Goal: Task Accomplishment & Management: Manage account settings

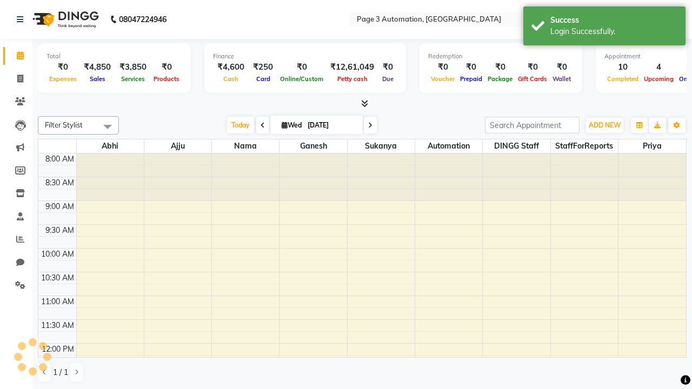
select select "en"
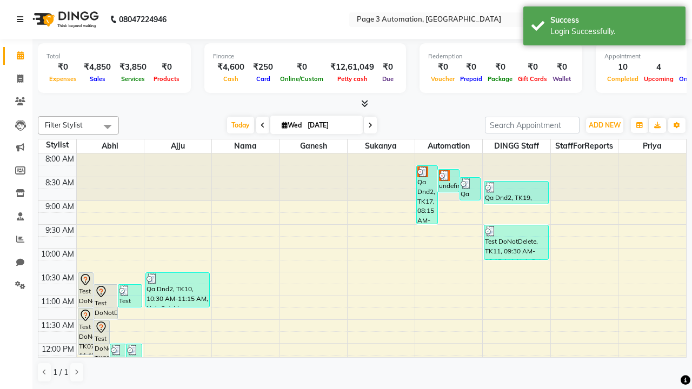
click at [22, 19] on icon at bounding box center [20, 20] width 6 height 8
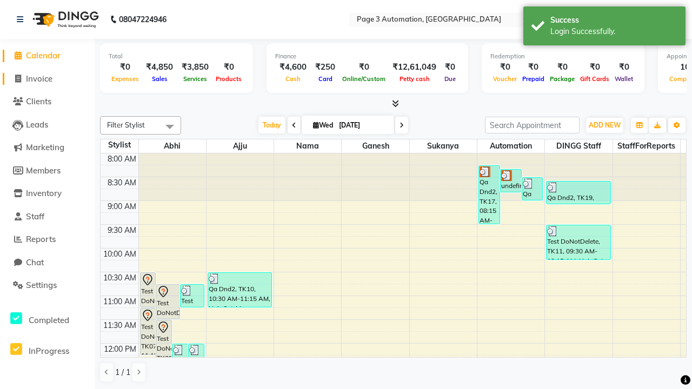
click at [47, 78] on span "Invoice" at bounding box center [39, 79] width 26 height 10
select select "2774"
select select "service"
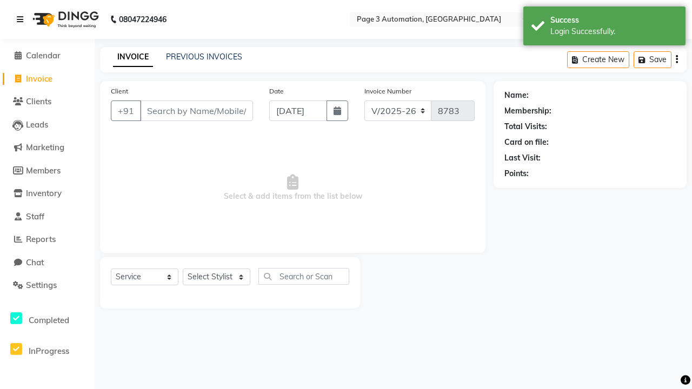
click at [22, 19] on icon at bounding box center [20, 20] width 6 height 8
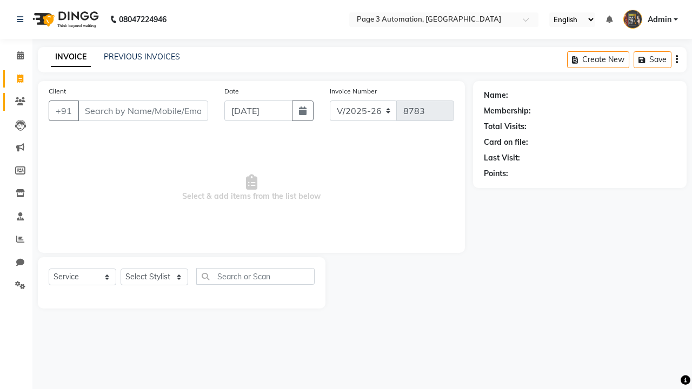
click at [16, 102] on icon at bounding box center [20, 101] width 10 height 8
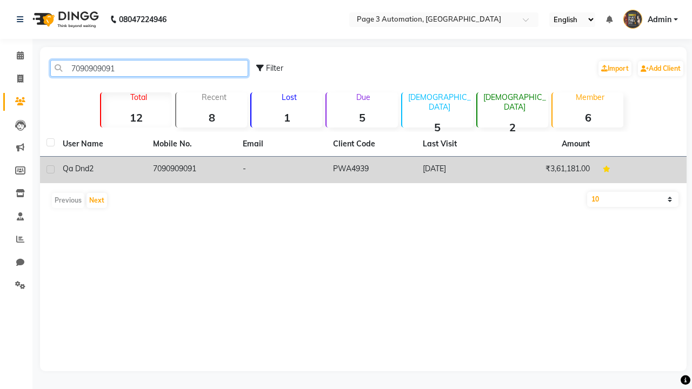
type input "7090909091"
click at [191, 170] on td "7090909091" at bounding box center [191, 170] width 90 height 26
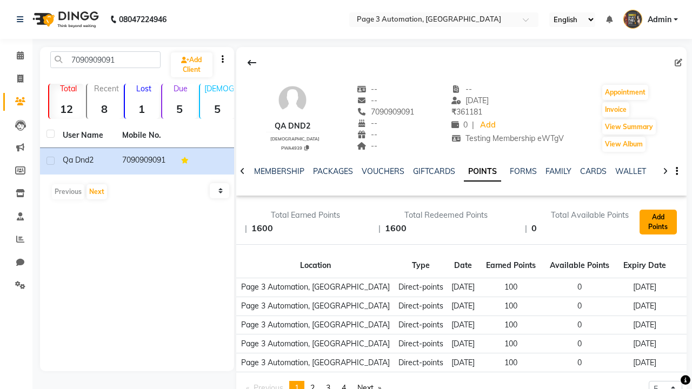
click at [658, 222] on button "Add Points" at bounding box center [657, 222] width 37 height 25
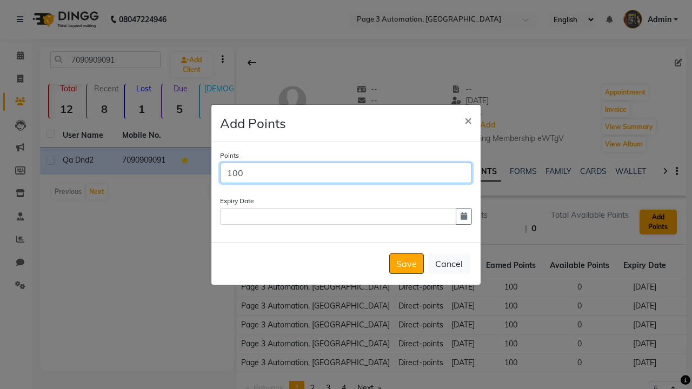
scroll to position [0, 209]
type input "100"
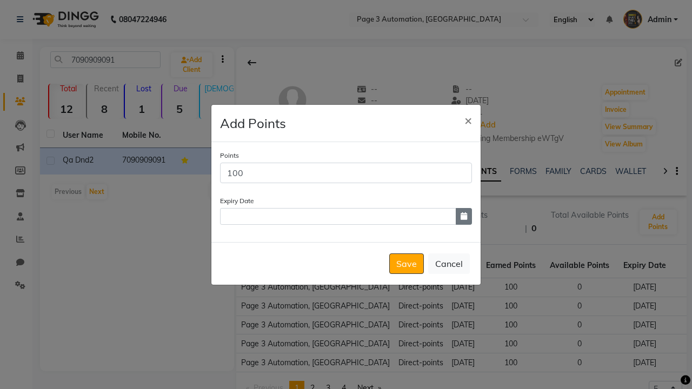
click at [464, 216] on icon "button" at bounding box center [464, 216] width 6 height 8
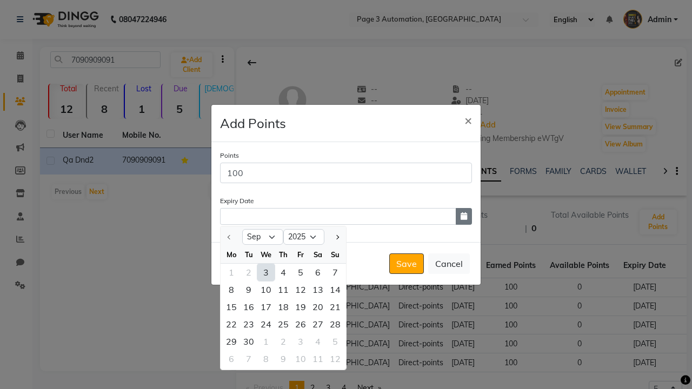
select select "12"
click at [301, 306] on div "19" at bounding box center [300, 306] width 17 height 17
type input "[DATE]"
click at [406, 263] on button "Save" at bounding box center [406, 263] width 35 height 21
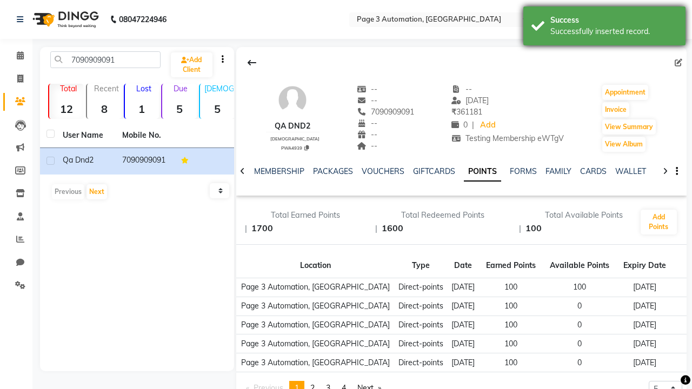
click at [604, 28] on div "Successfully inserted record." at bounding box center [613, 31] width 127 height 11
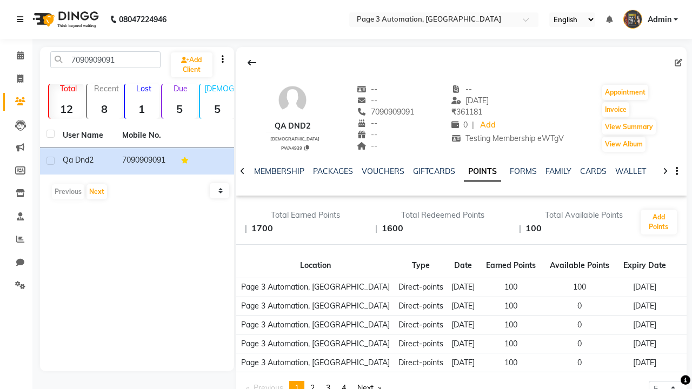
click at [22, 19] on icon at bounding box center [20, 20] width 6 height 8
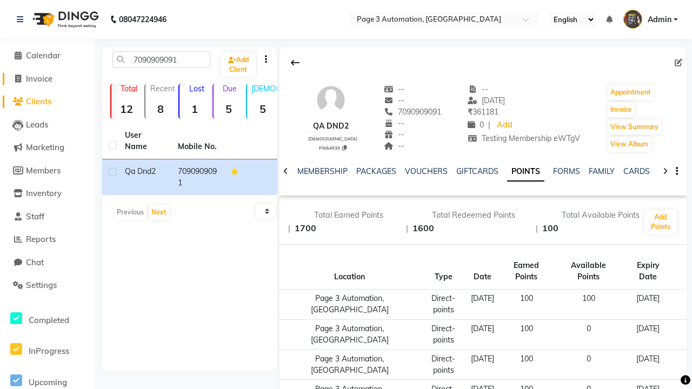
click at [47, 78] on span "Invoice" at bounding box center [39, 79] width 26 height 10
select select "2774"
select select "service"
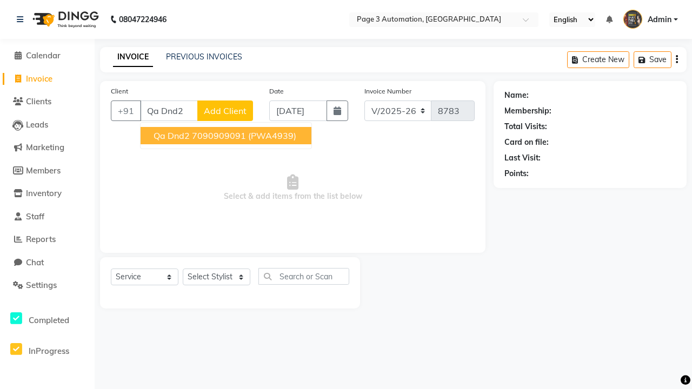
click at [227, 136] on ngb-highlight "7090909091" at bounding box center [219, 135] width 54 height 11
type input "7090909091"
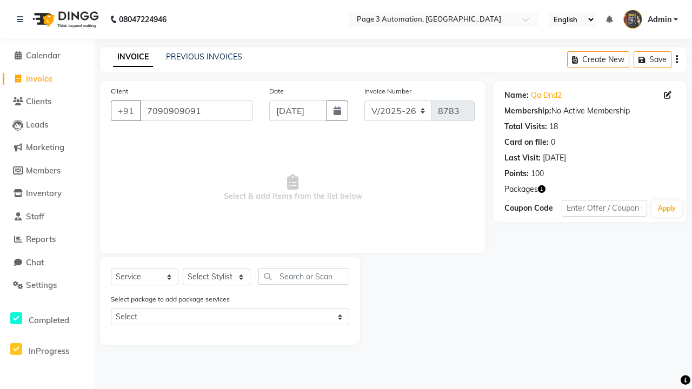
select select "77829"
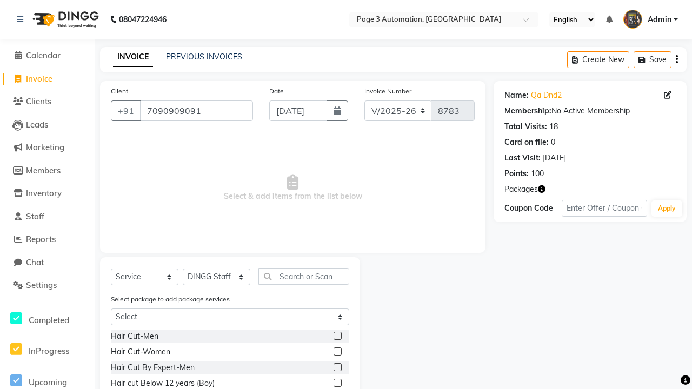
click at [337, 368] on label at bounding box center [337, 367] width 8 height 8
click at [337, 368] on input "checkbox" at bounding box center [336, 367] width 7 height 7
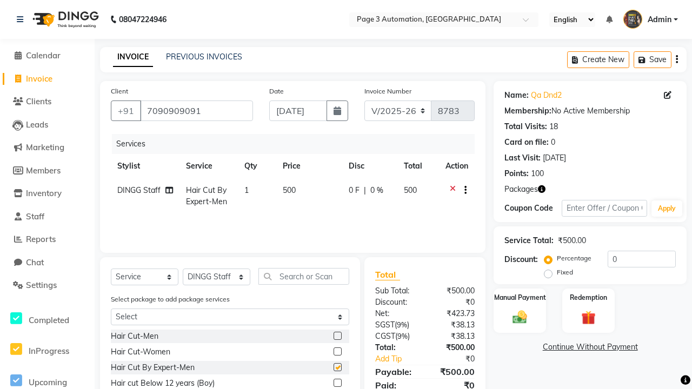
checkbox input "false"
click at [588, 297] on label "Redemption" at bounding box center [588, 297] width 39 height 10
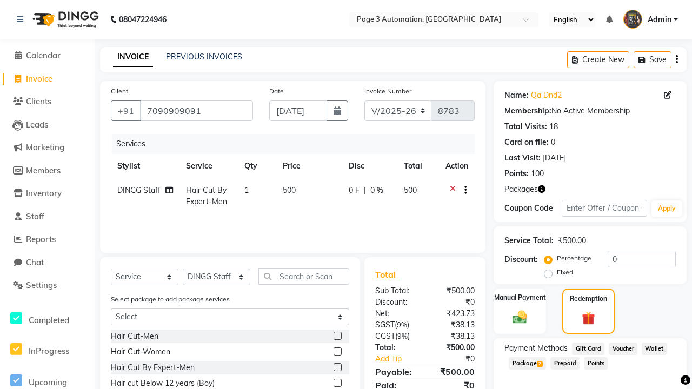
click at [597, 363] on span "Points" at bounding box center [596, 363] width 24 height 12
type input "100"
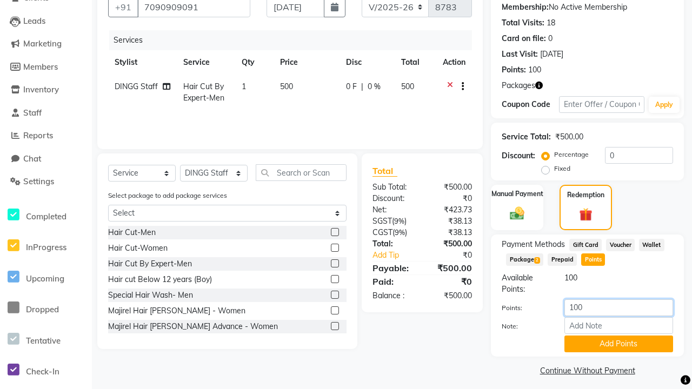
scroll to position [110, 0]
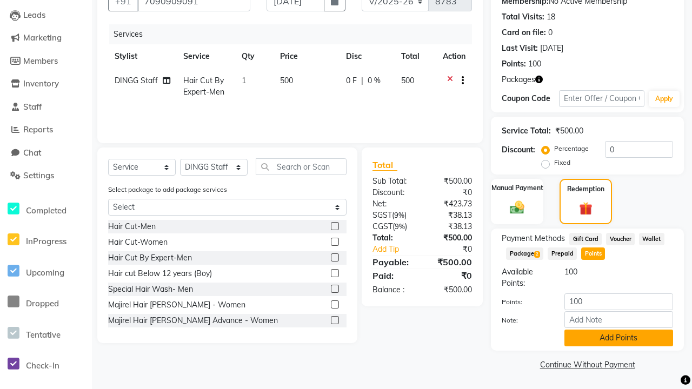
click at [618, 338] on button "Add Points" at bounding box center [618, 338] width 109 height 17
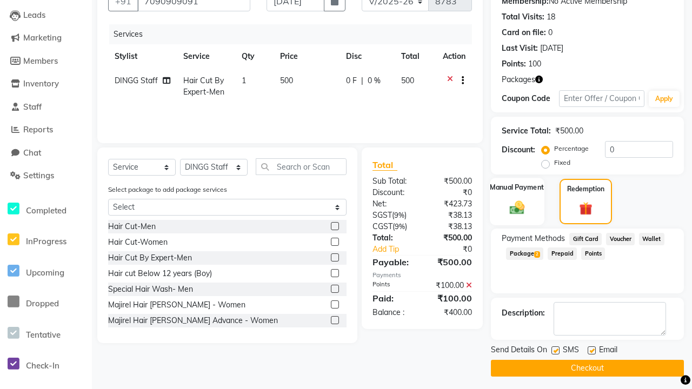
click at [517, 188] on label "Manual Payment" at bounding box center [517, 187] width 54 height 10
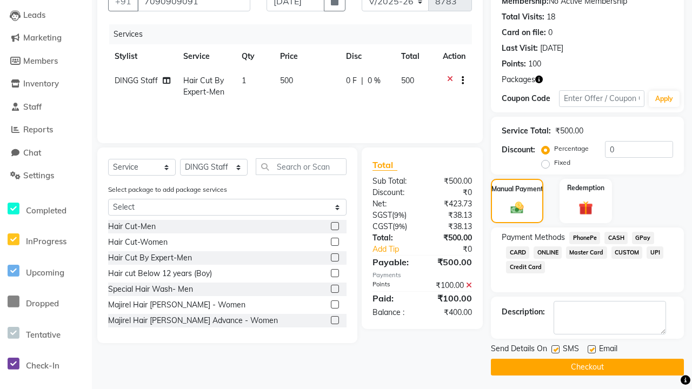
click at [616, 238] on span "CASH" at bounding box center [615, 238] width 23 height 12
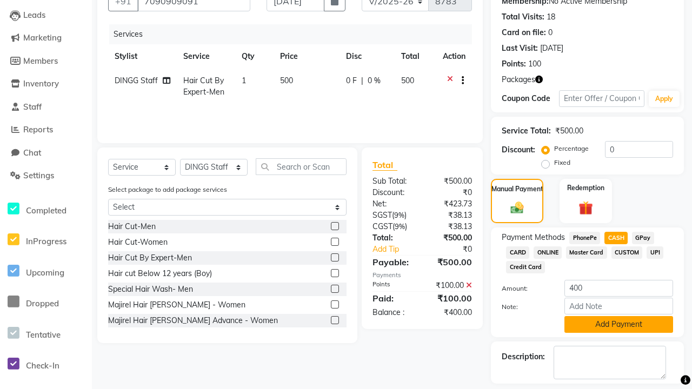
click at [618, 324] on button "Add Payment" at bounding box center [618, 324] width 109 height 17
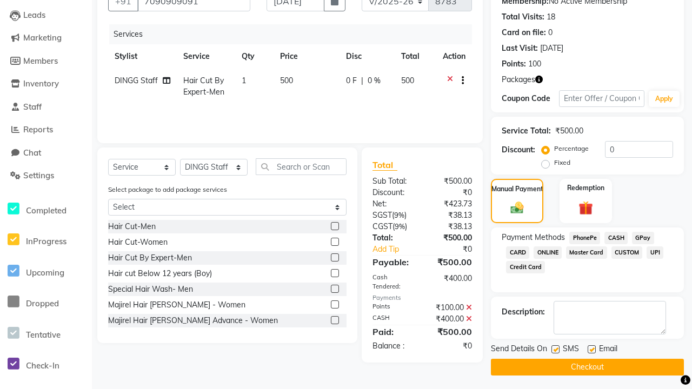
click at [555, 349] on label at bounding box center [555, 349] width 8 height 8
click at [555, 349] on input "checkbox" at bounding box center [554, 349] width 7 height 7
checkbox input "false"
click at [591, 349] on label at bounding box center [592, 349] width 8 height 8
click at [591, 349] on input "checkbox" at bounding box center [591, 349] width 7 height 7
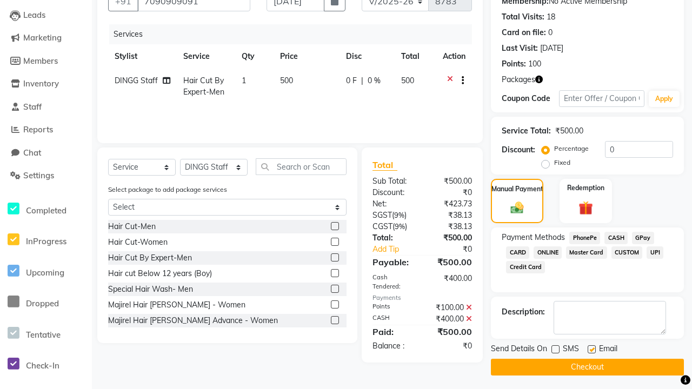
checkbox input "false"
click at [587, 367] on button "Checkout" at bounding box center [587, 367] width 193 height 17
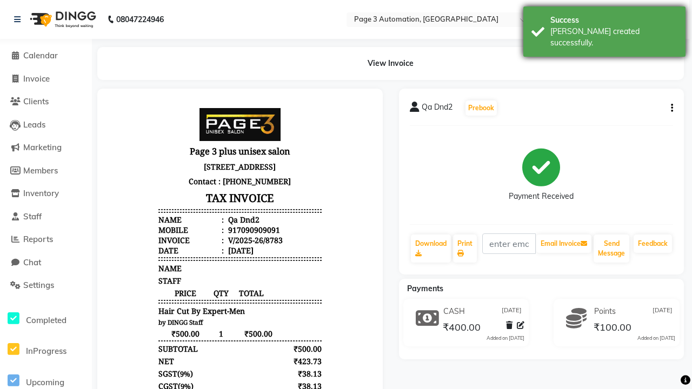
click at [604, 28] on div "[PERSON_NAME] created successfully." at bounding box center [613, 37] width 127 height 23
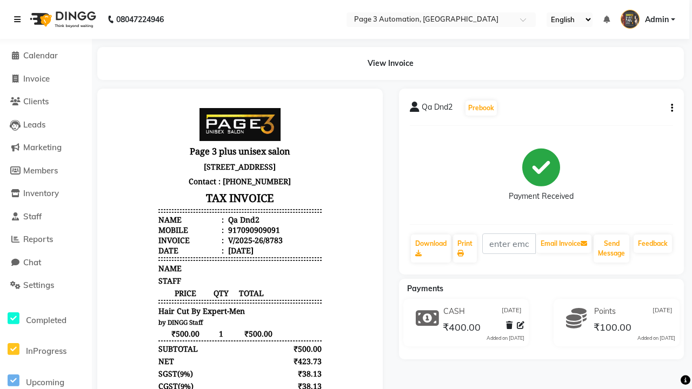
click at [19, 19] on icon at bounding box center [17, 20] width 6 height 8
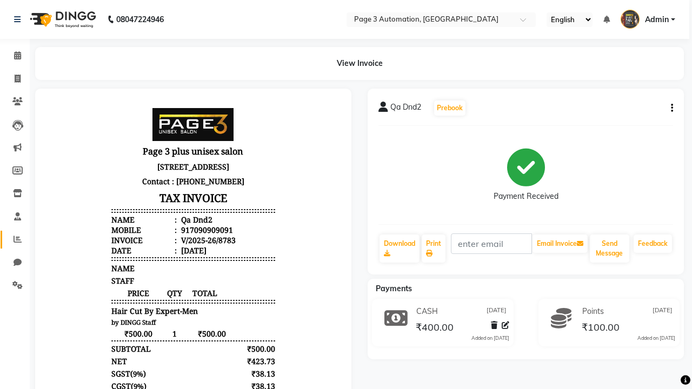
click at [14, 239] on icon at bounding box center [18, 239] width 8 height 8
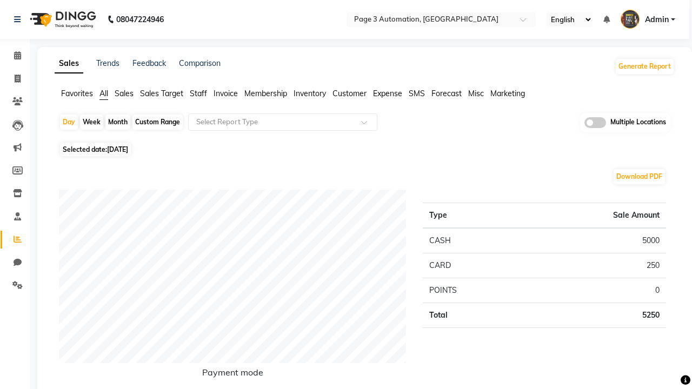
type input "Invoice"
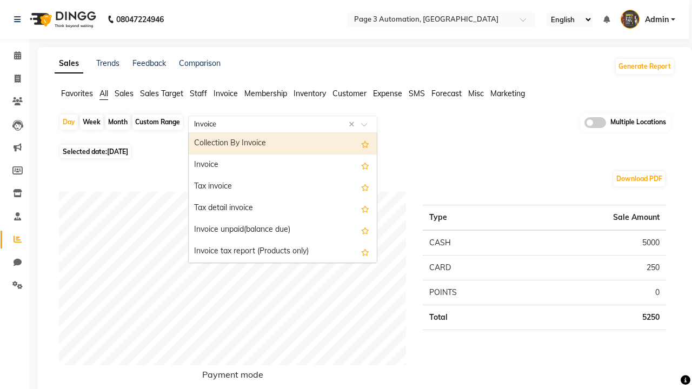
click at [283, 165] on div "Invoice" at bounding box center [283, 166] width 188 height 22
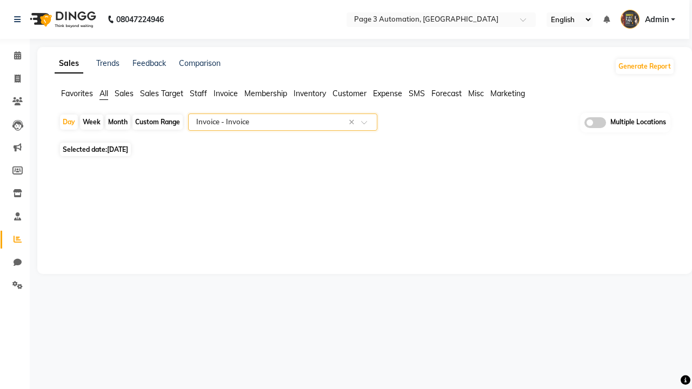
select select "full_report"
select select "csv"
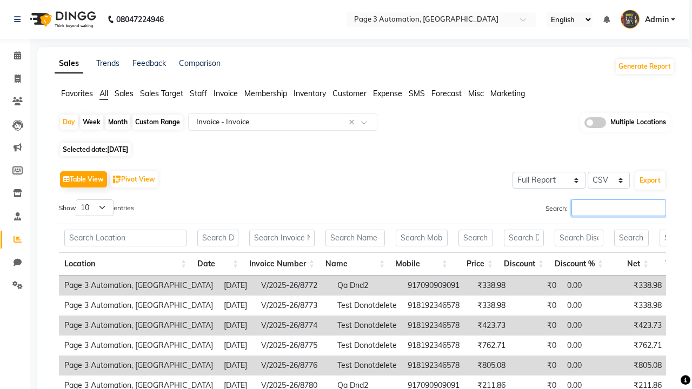
type input "V/2025-26/8783"
